Goal: Navigation & Orientation: Find specific page/section

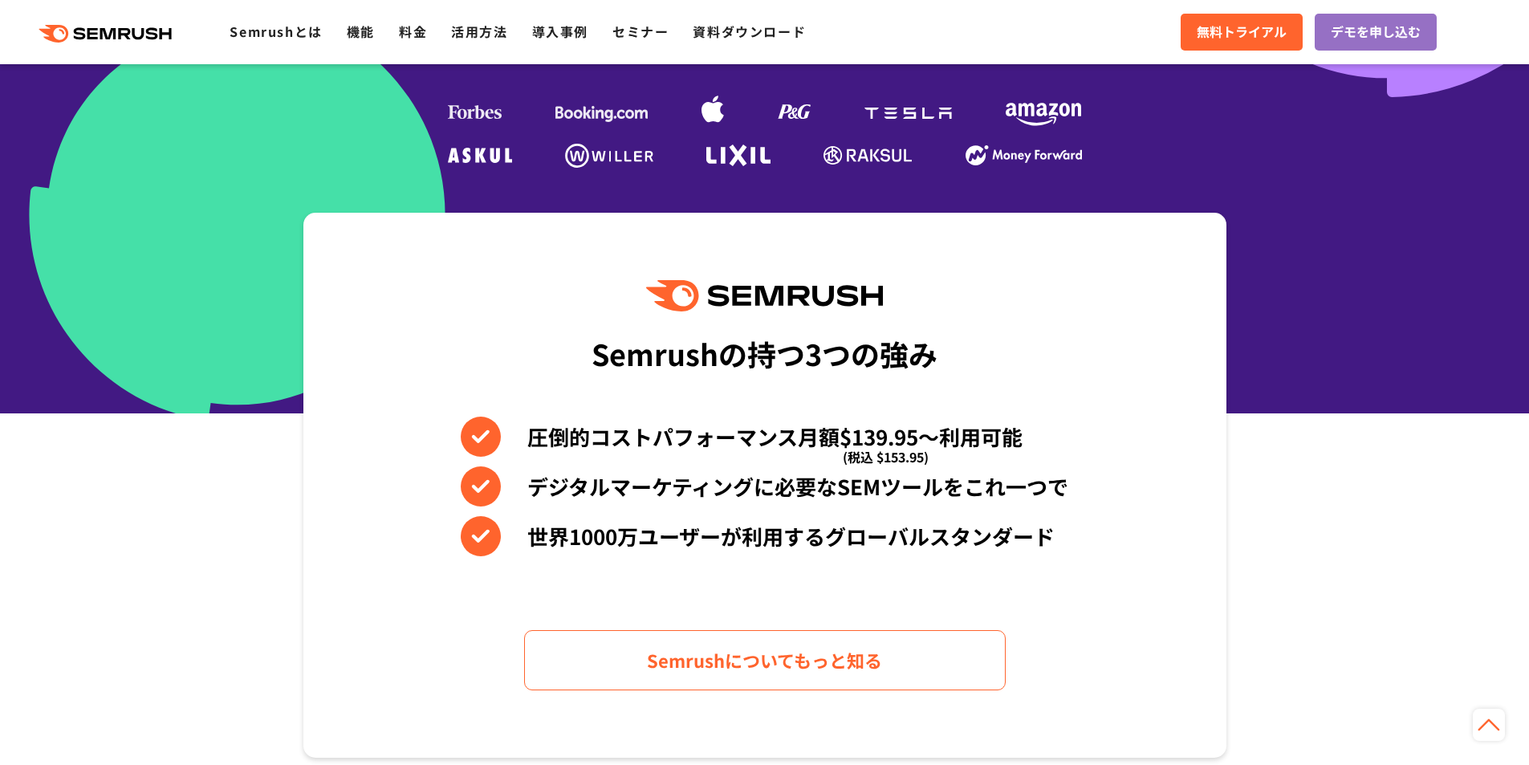
scroll to position [321, 0]
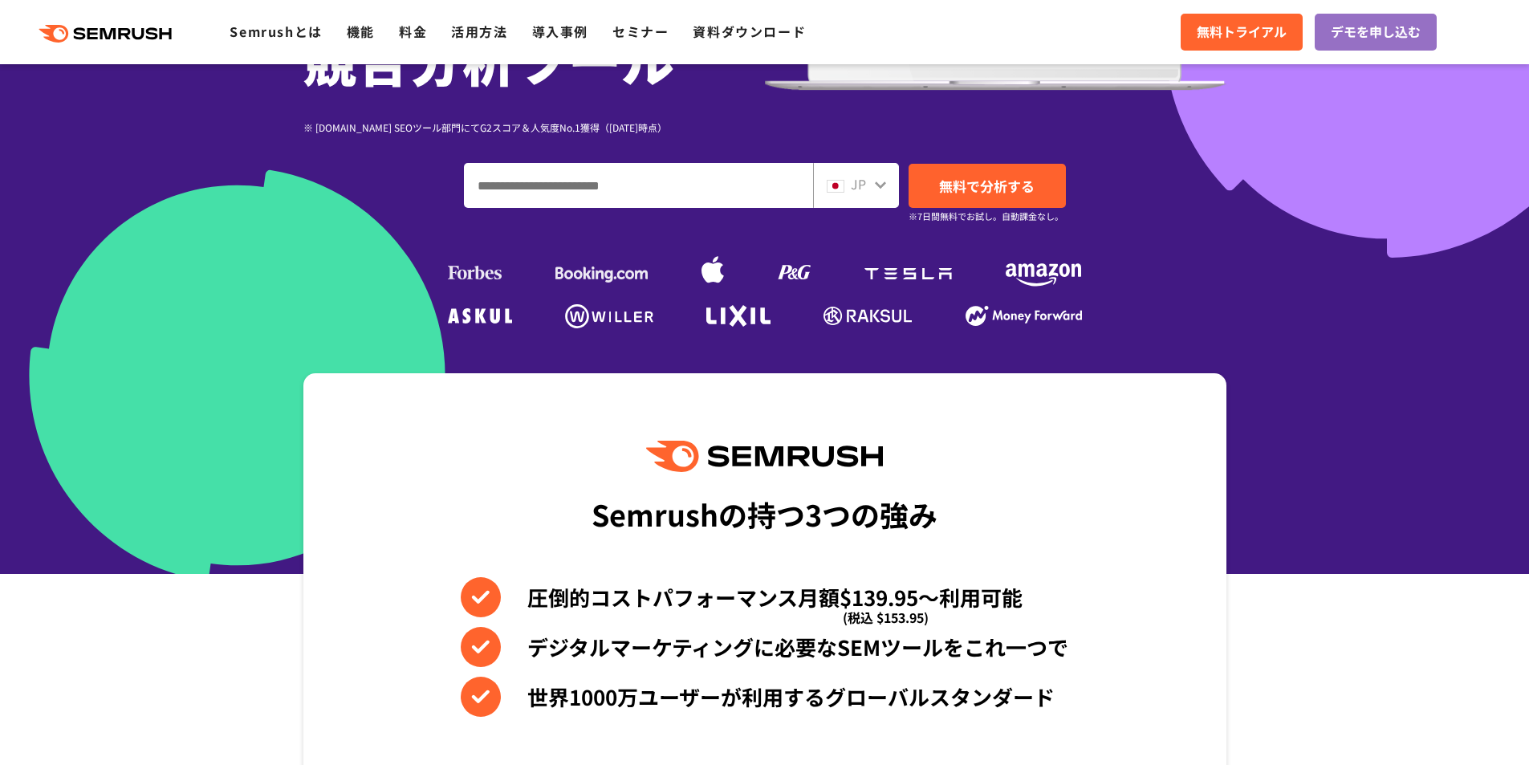
click at [697, 183] on input "ドメイン、キーワードまたはURLを入力してください" at bounding box center [639, 185] width 348 height 43
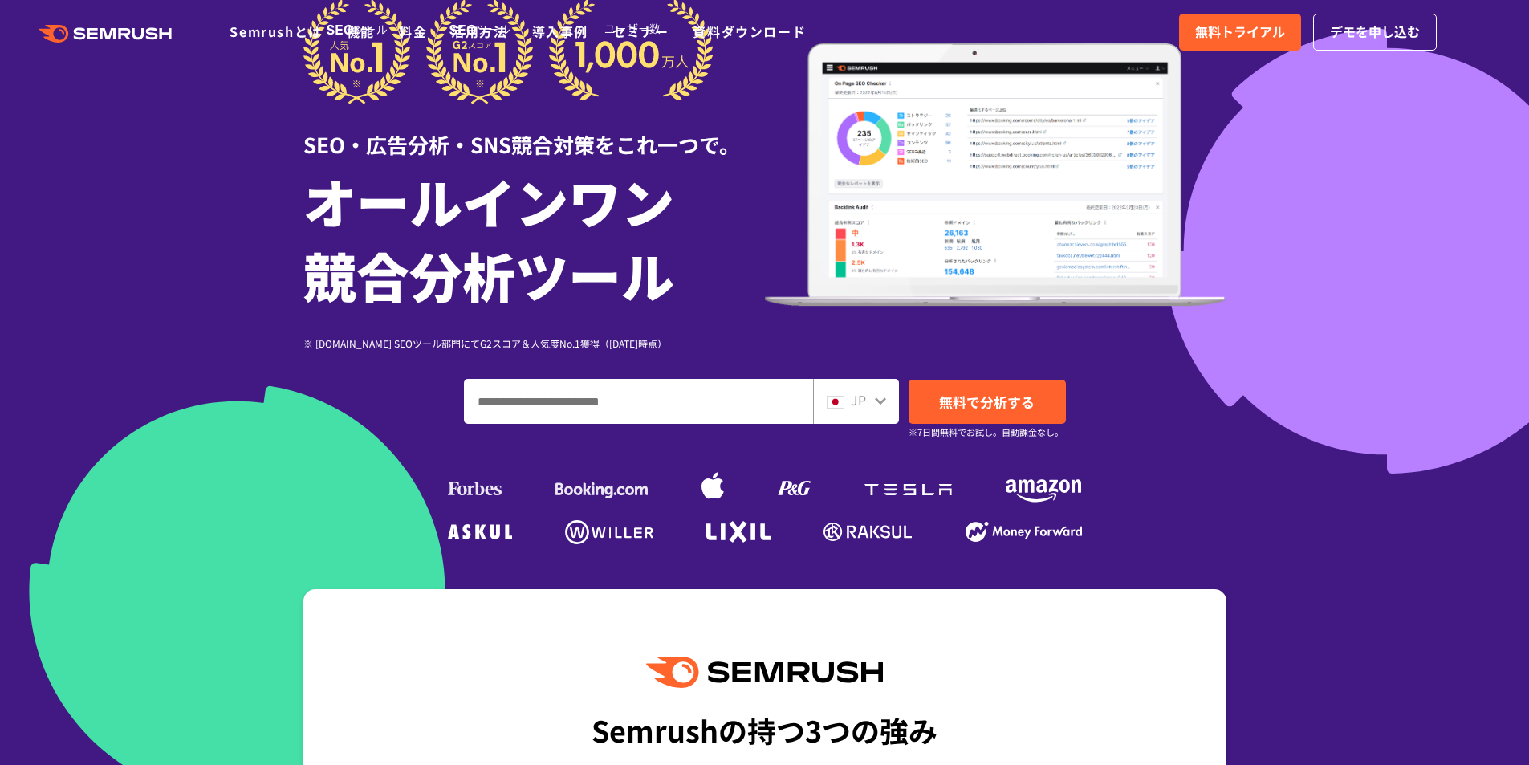
scroll to position [0, 0]
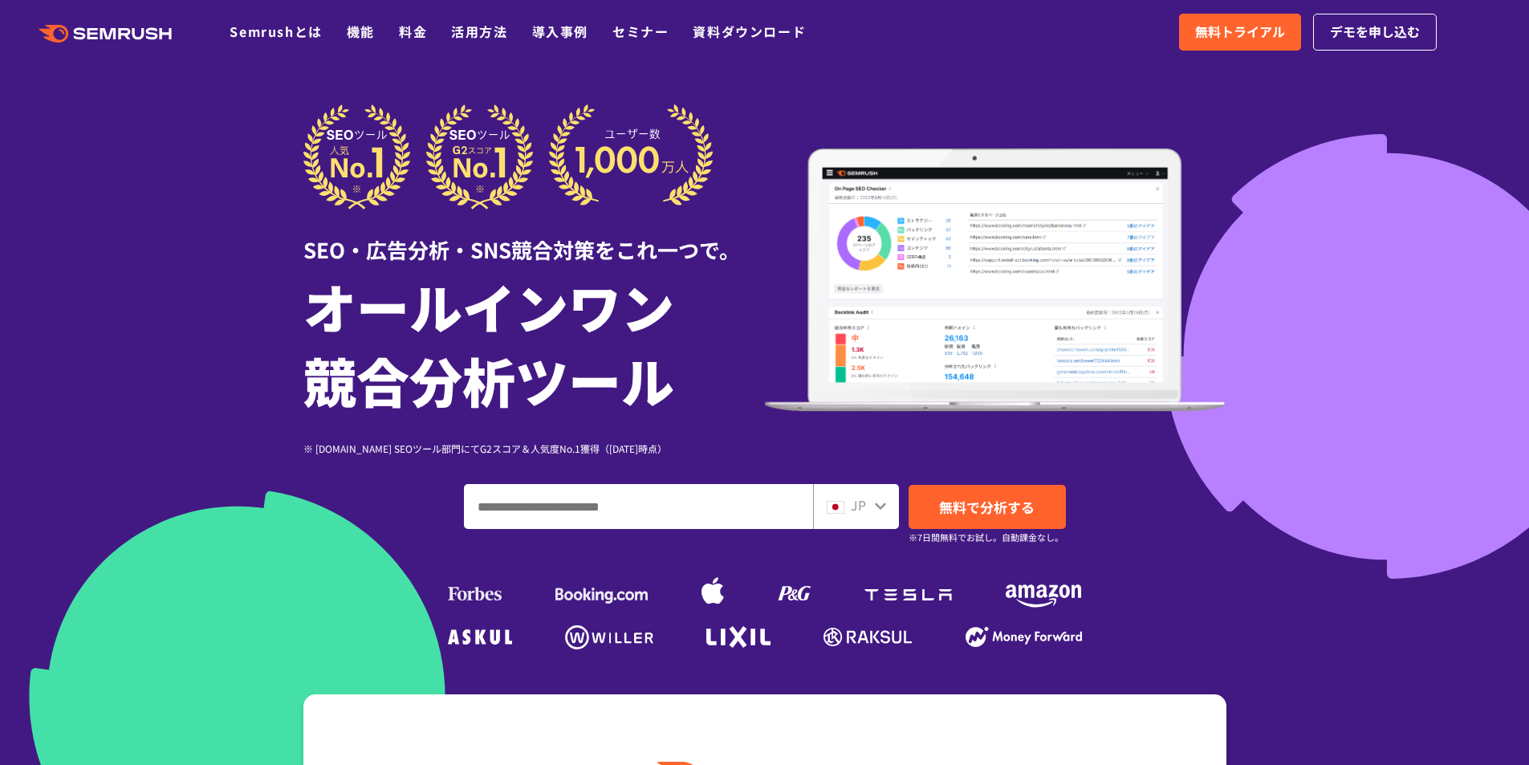
click at [120, 27] on icon ".cls {fill: #FF642D;}" at bounding box center [106, 34] width 181 height 18
